Goal: Information Seeking & Learning: Understand process/instructions

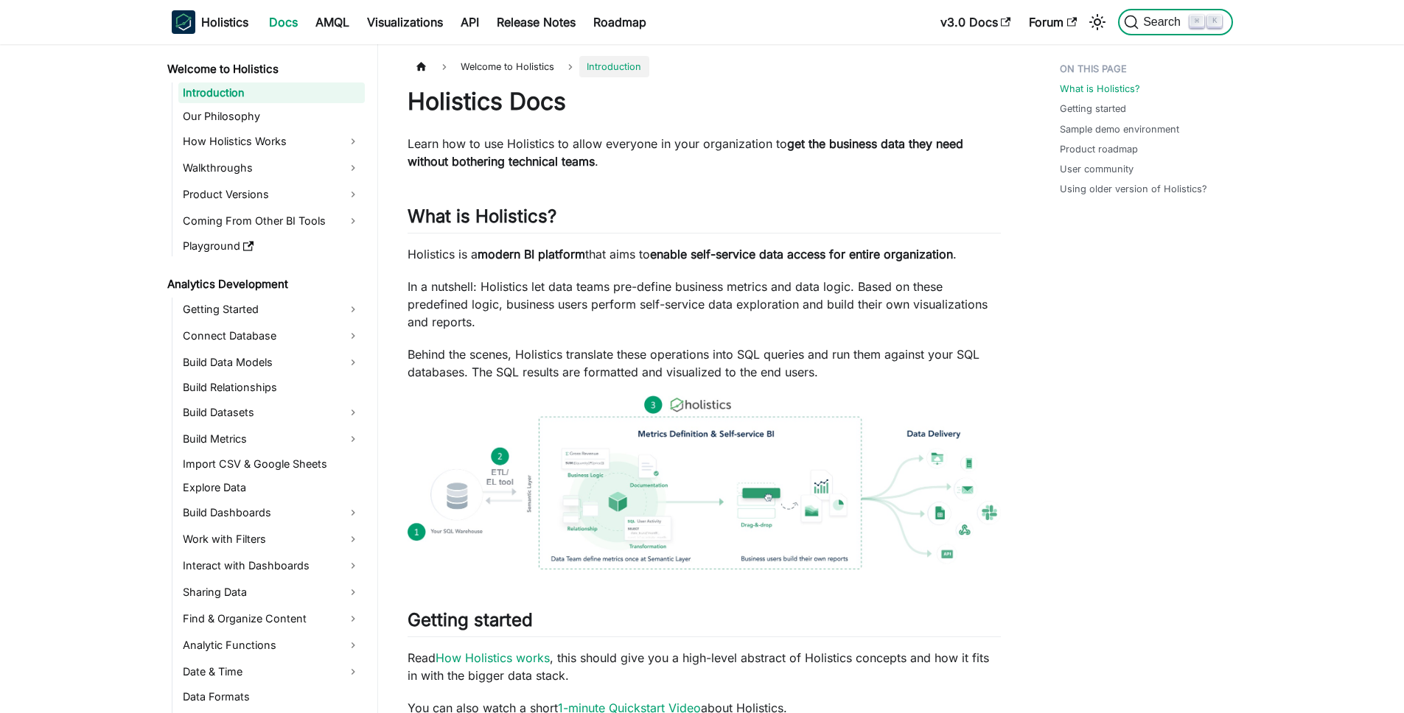
click at [1160, 25] on span "Search" at bounding box center [1164, 21] width 51 height 13
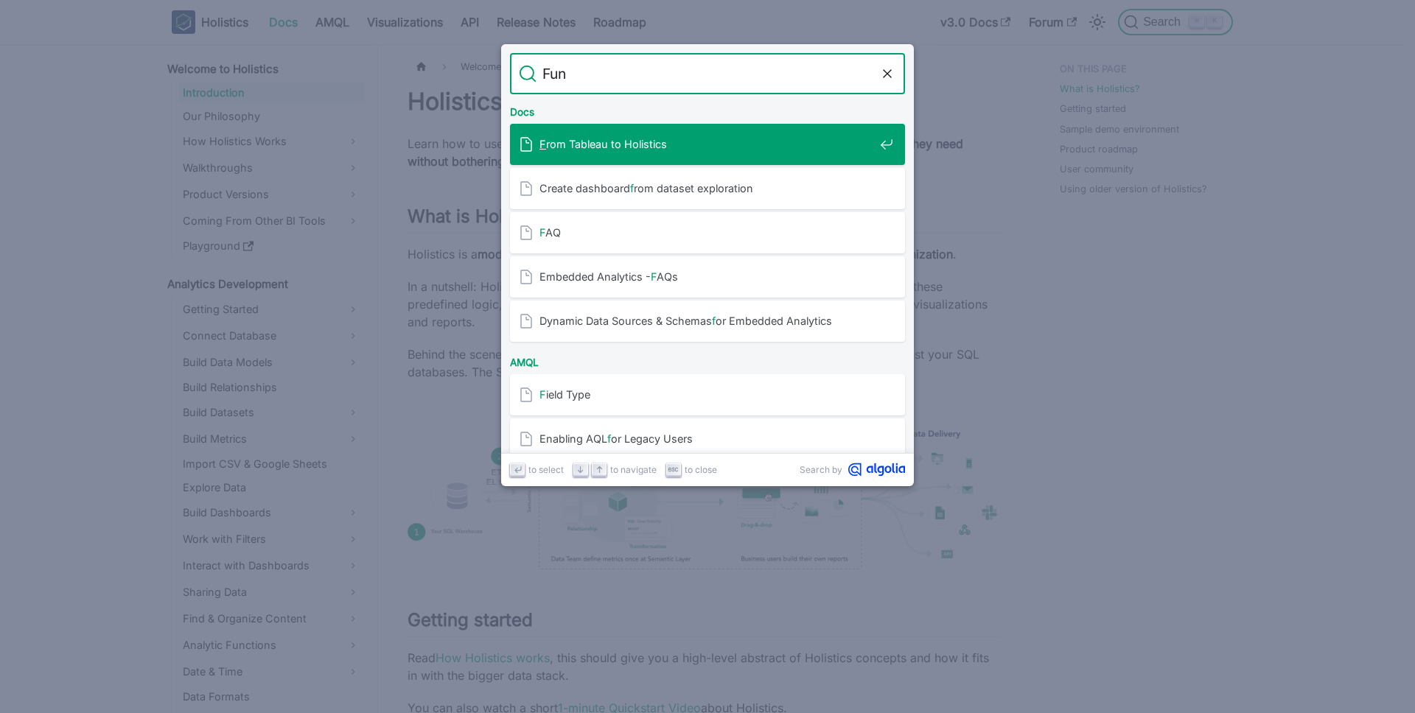
type input "Func"
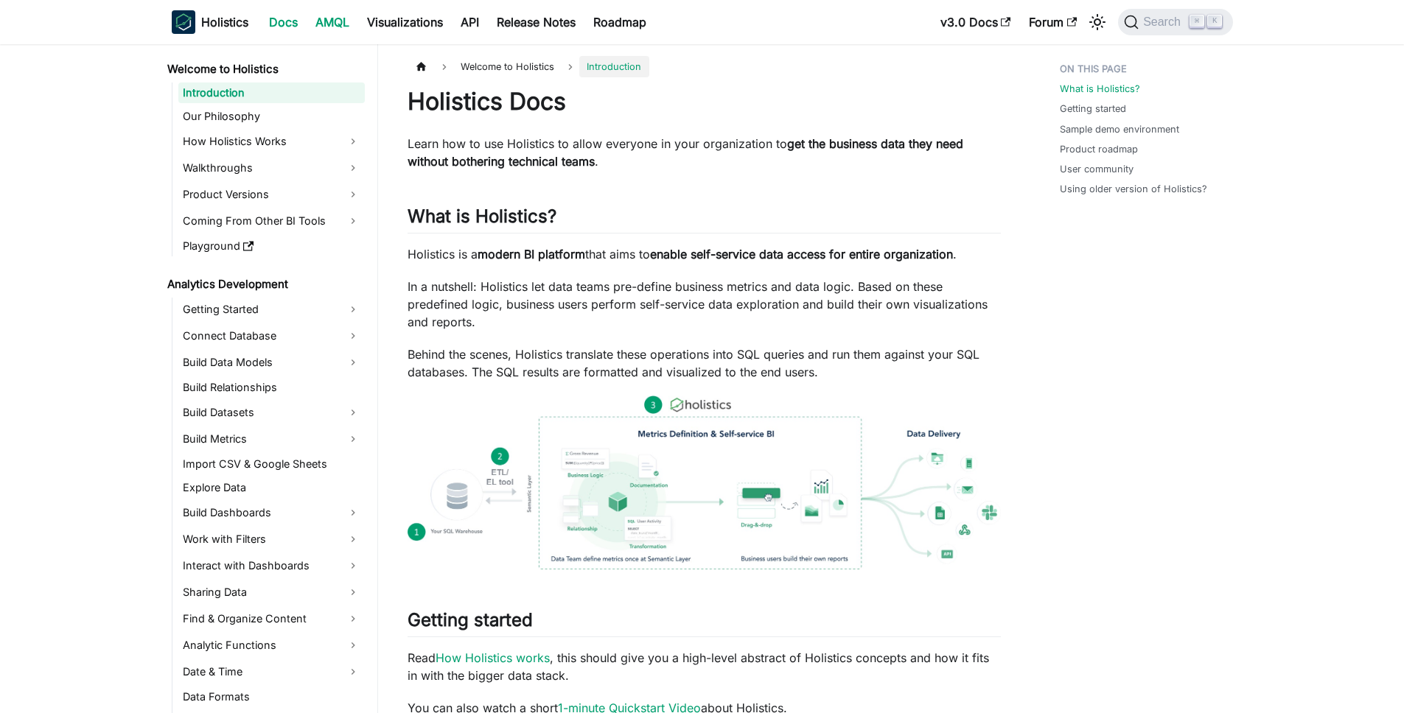
click at [332, 22] on link "AMQL" at bounding box center [333, 22] width 52 height 24
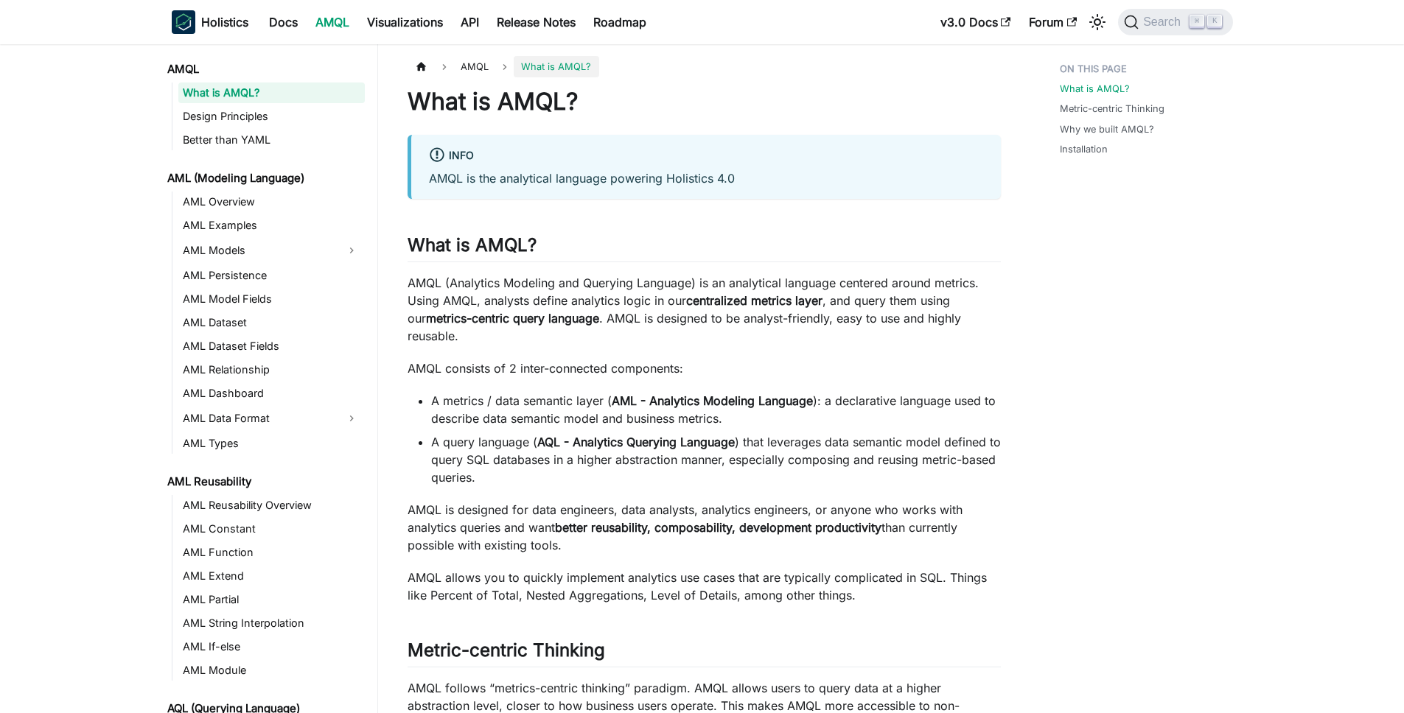
click at [97, 451] on aside "AMQL What is AMQL? Design Principles Better than YAML AML (Modeling Language) A…" at bounding box center [189, 697] width 378 height 1395
click at [226, 566] on link "AML Extend" at bounding box center [271, 576] width 186 height 21
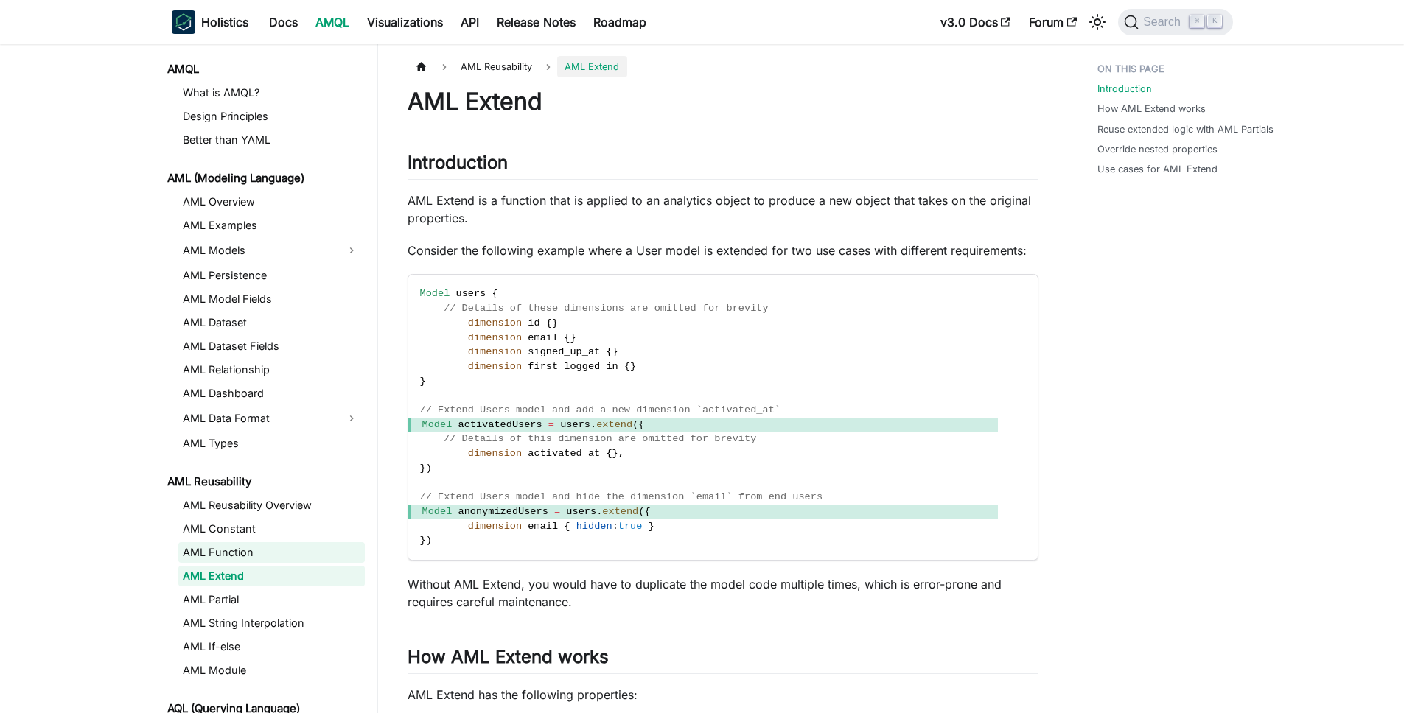
scroll to position [7, 0]
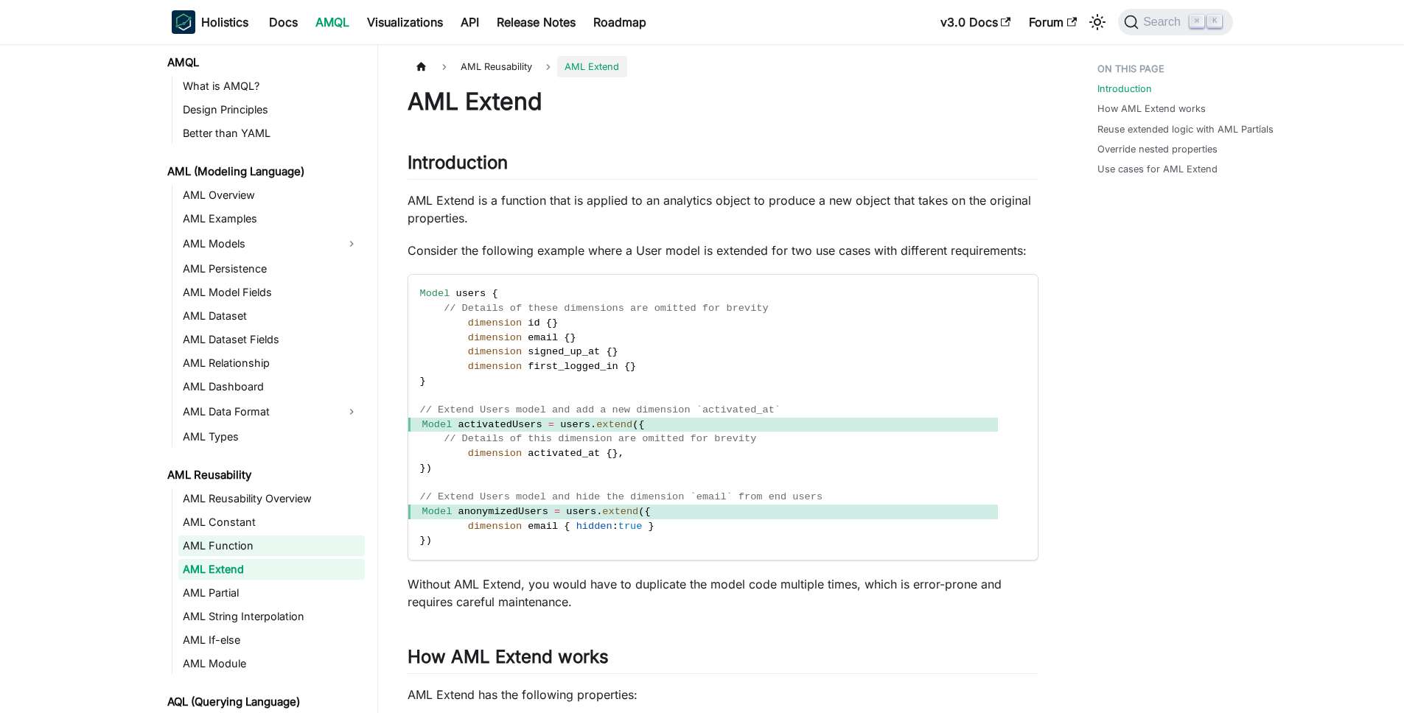
click at [224, 561] on ul "AML Reusability Overview AML Constant AML Function AML Extend AML Partial AML S…" at bounding box center [268, 582] width 193 height 186
click at [222, 555] on link "AML Function" at bounding box center [271, 546] width 186 height 21
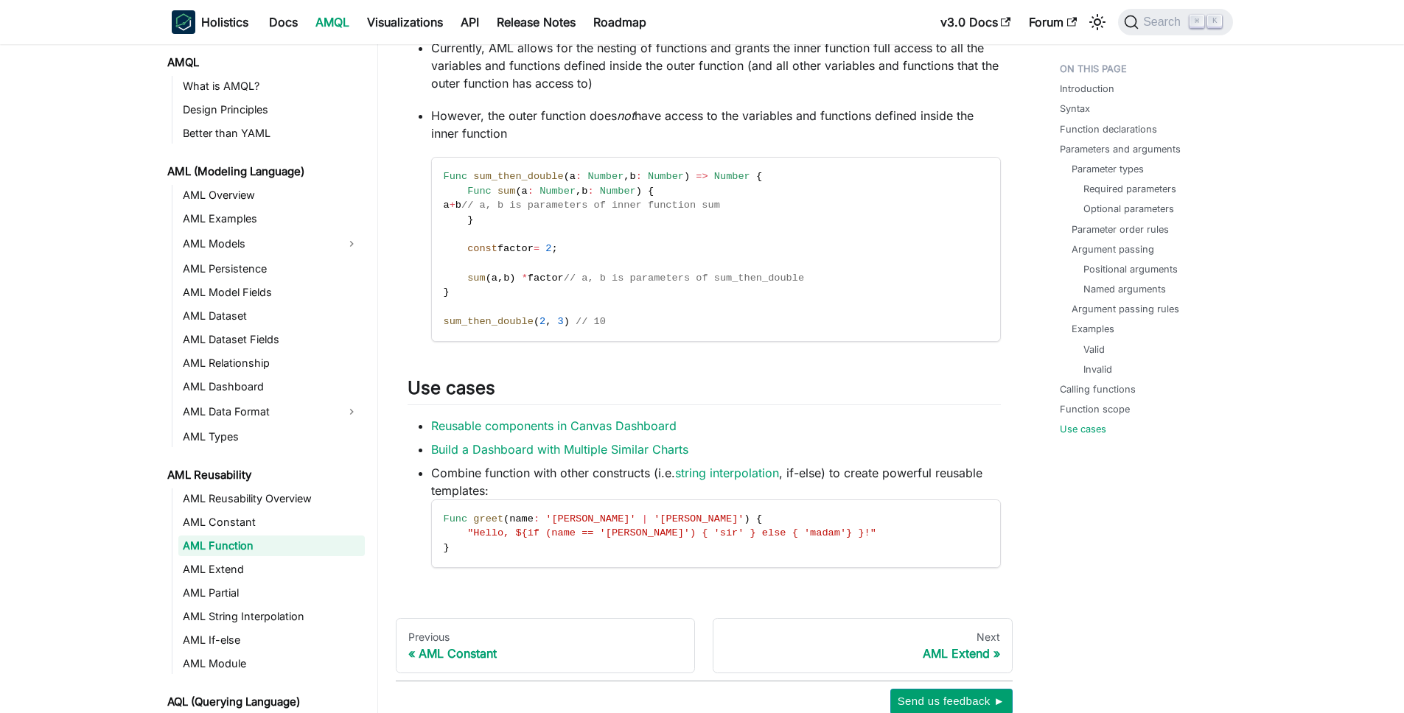
scroll to position [3724, 0]
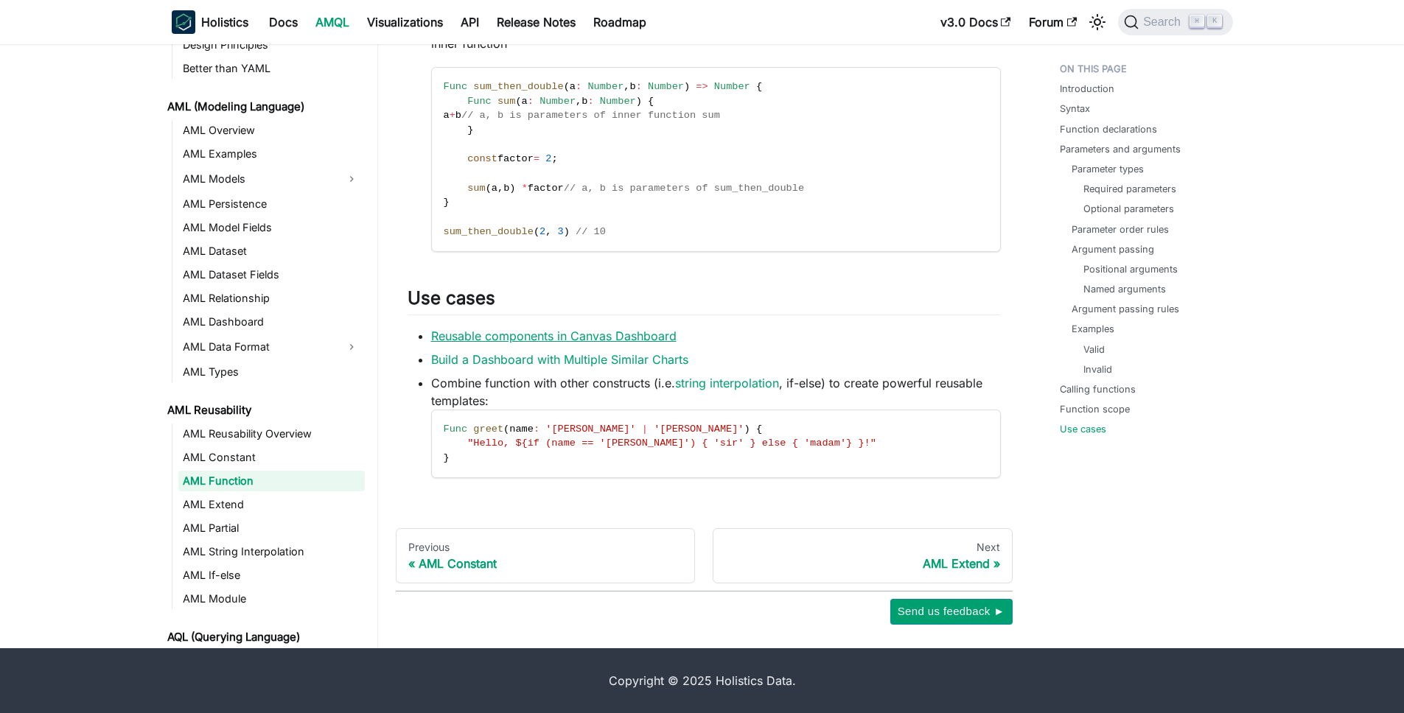
click at [570, 338] on link "Reusable components in Canvas Dashboard" at bounding box center [553, 336] width 245 height 15
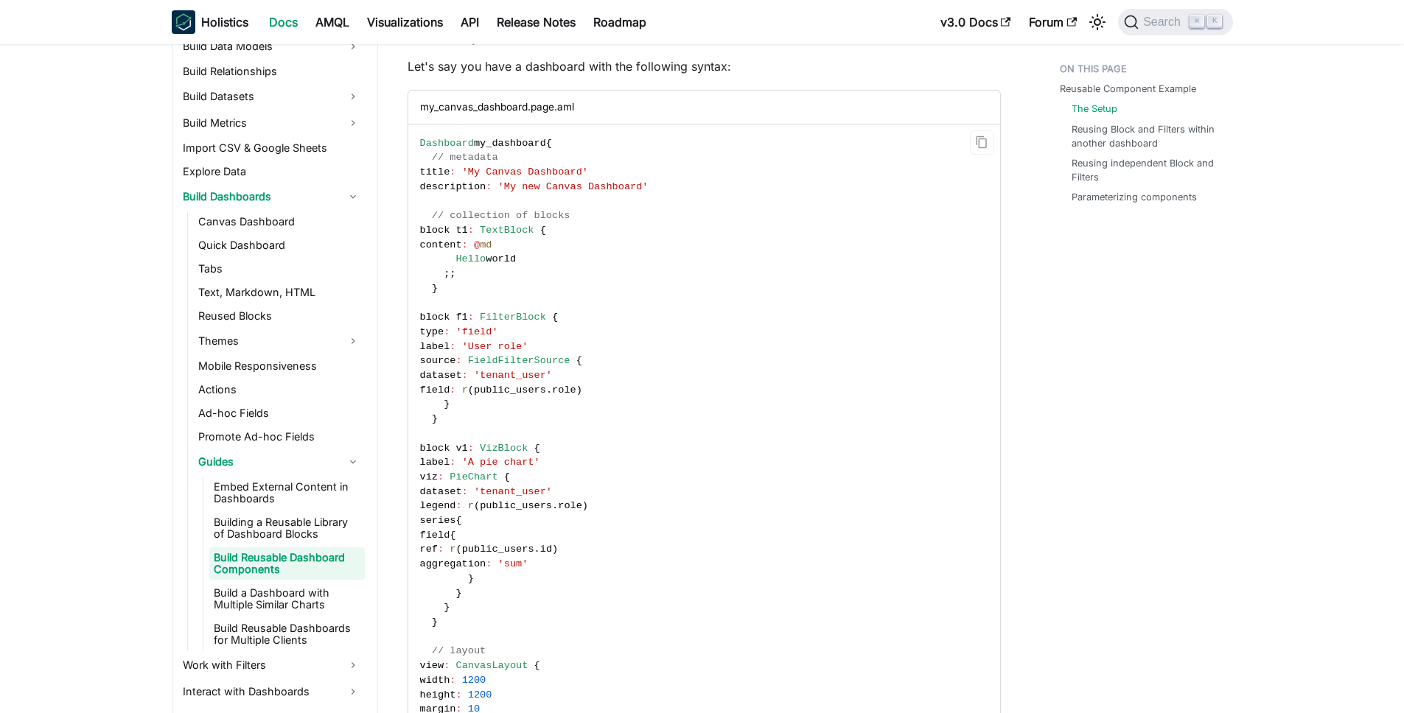
scroll to position [454, 0]
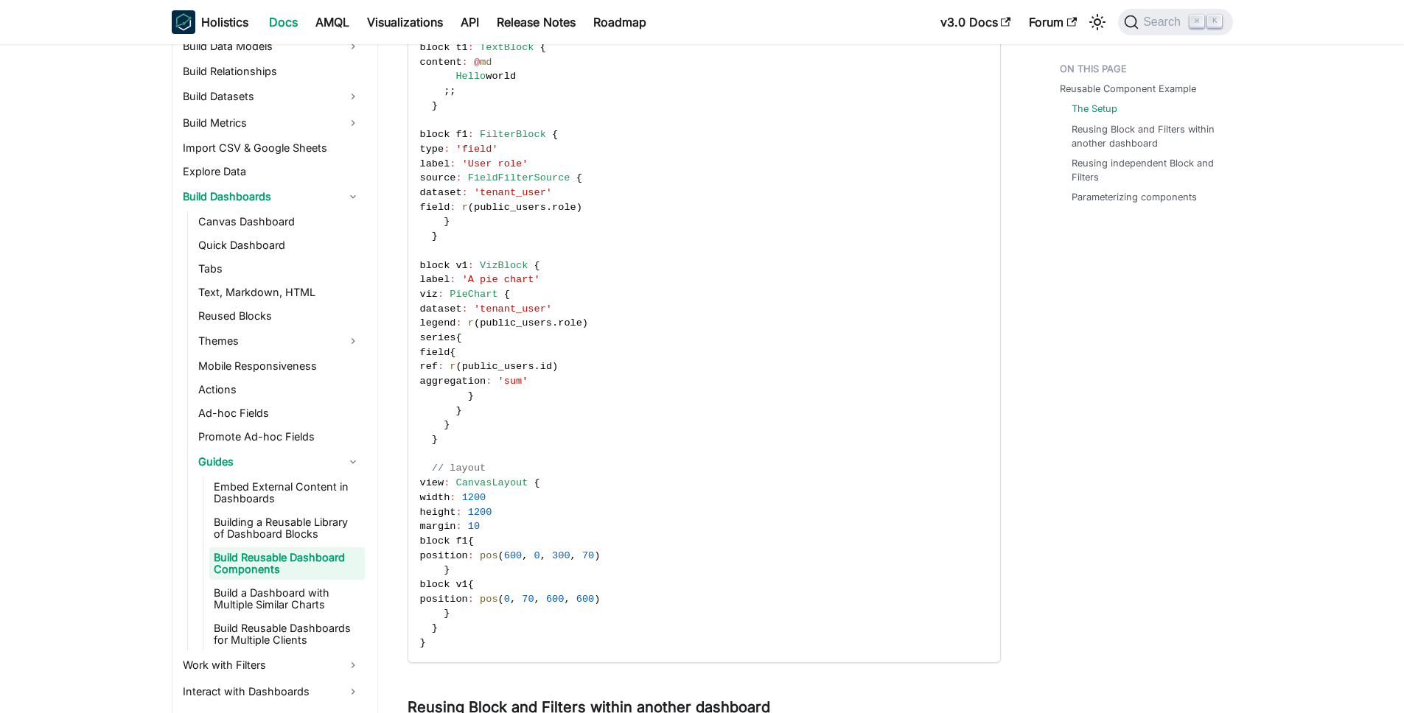
click at [484, 289] on span "PieChart" at bounding box center [474, 294] width 48 height 11
copy span "PieChart"
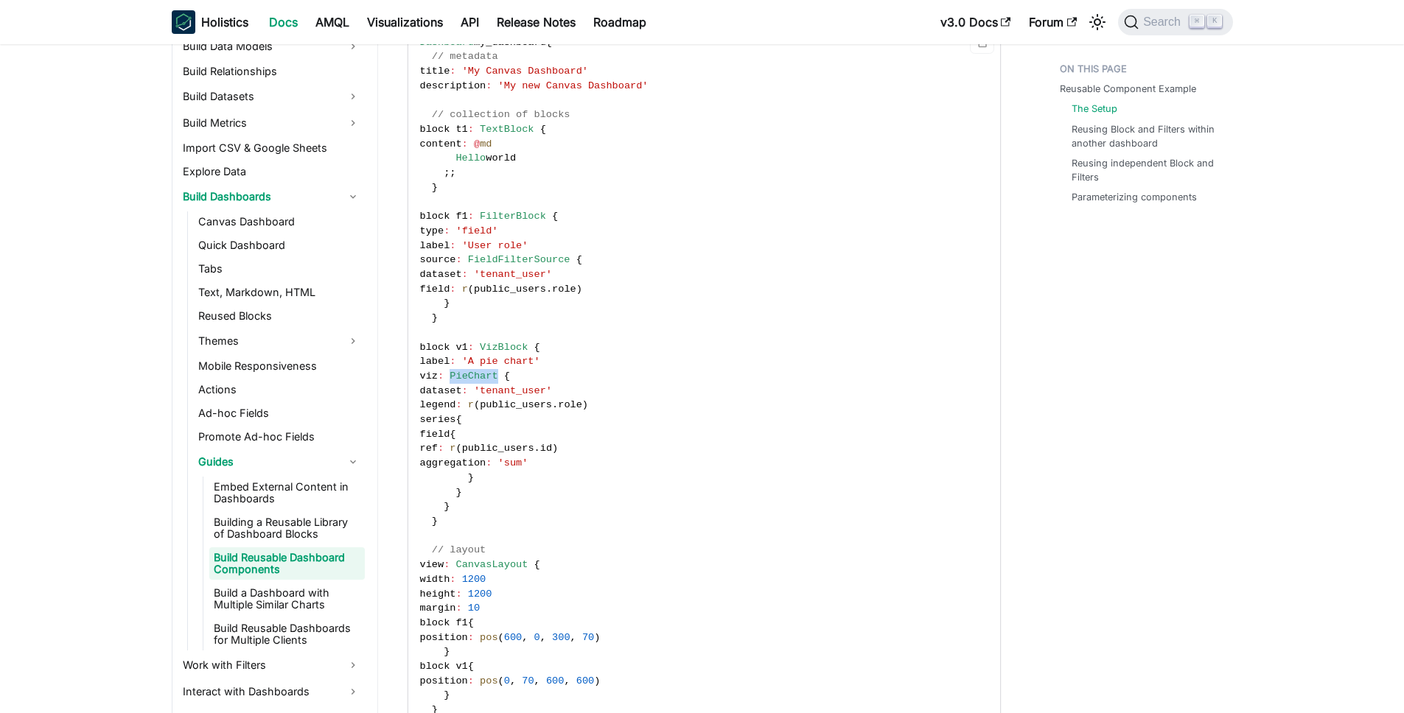
scroll to position [220, 0]
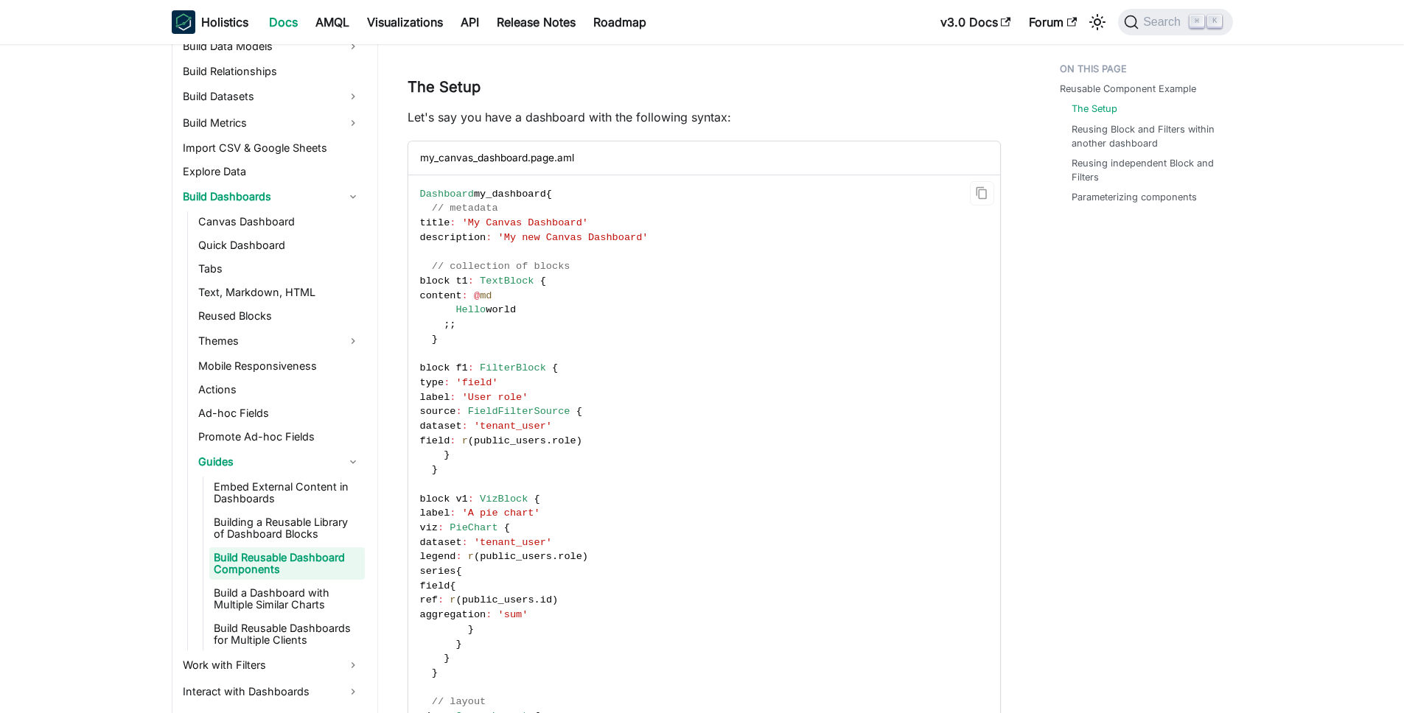
click at [512, 276] on span "TextBlock" at bounding box center [507, 281] width 54 height 11
copy span "TextBlock"
